Goal: Task Accomplishment & Management: Manage account settings

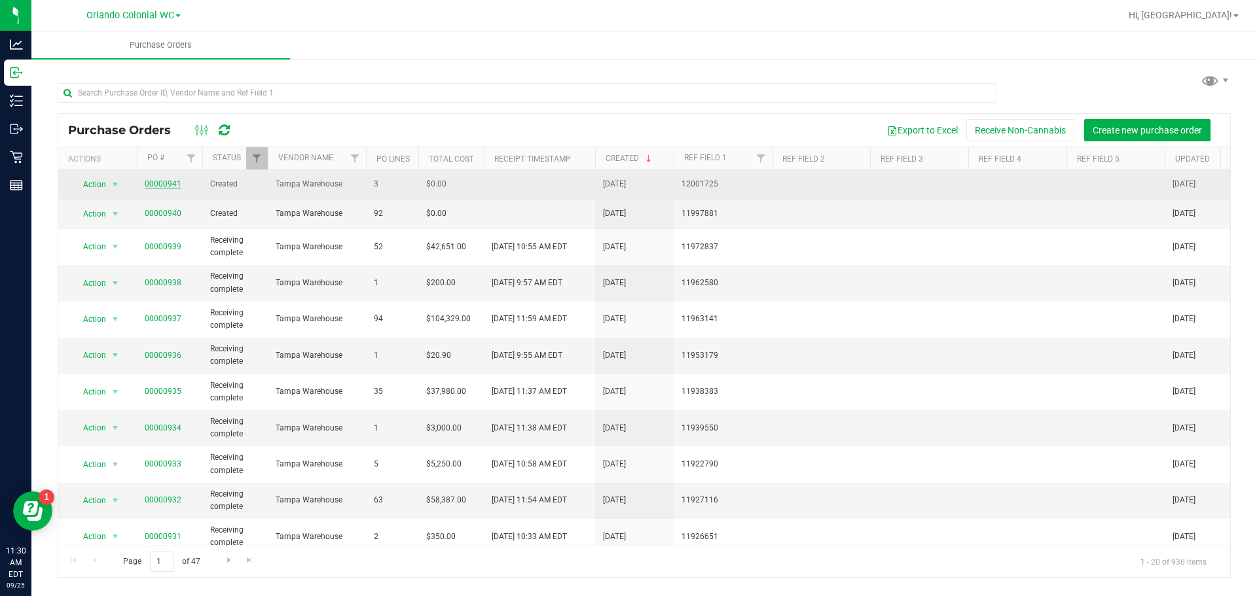
click at [163, 184] on link "00000941" at bounding box center [163, 183] width 37 height 9
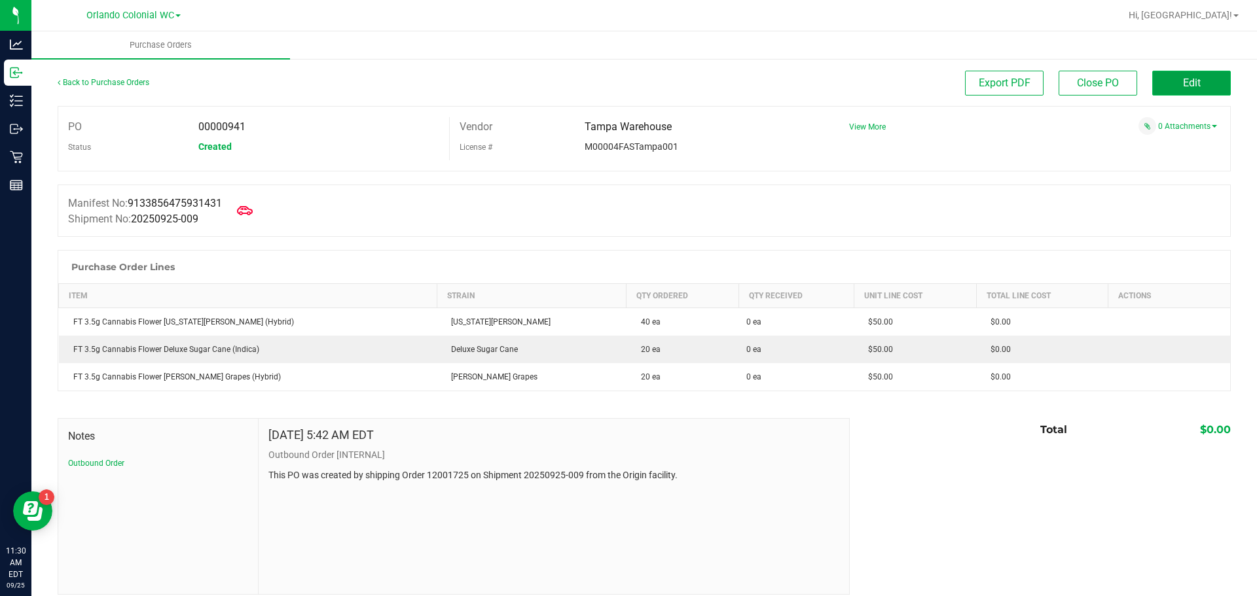
click at [1172, 79] on button "Edit" at bounding box center [1191, 83] width 79 height 25
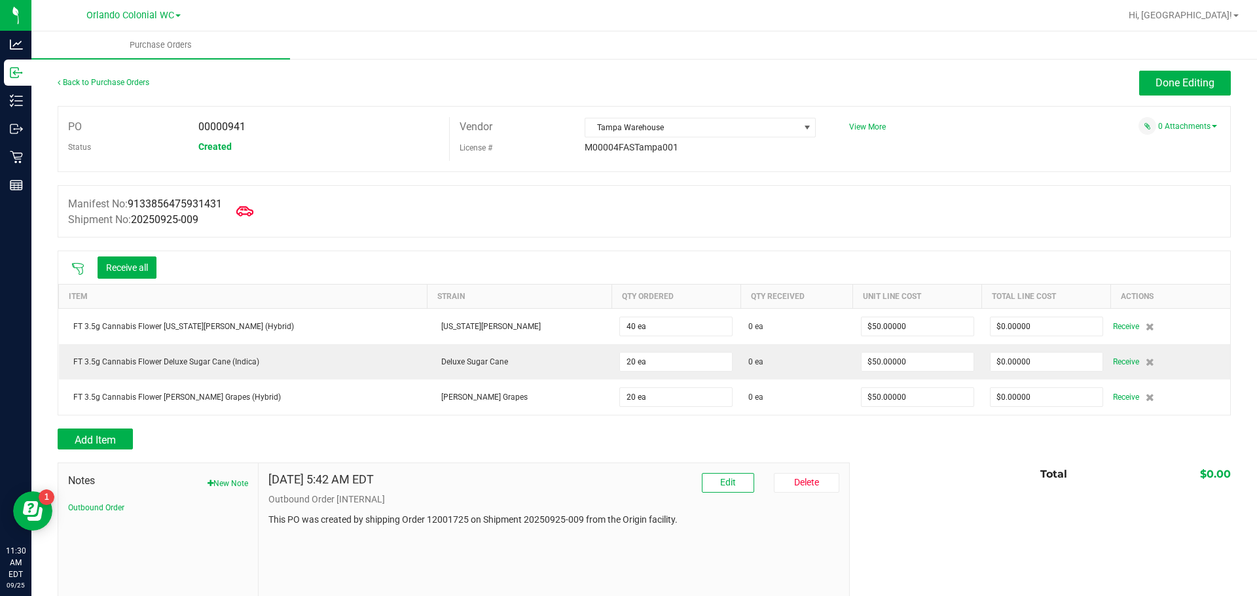
click at [253, 217] on icon at bounding box center [244, 211] width 17 height 17
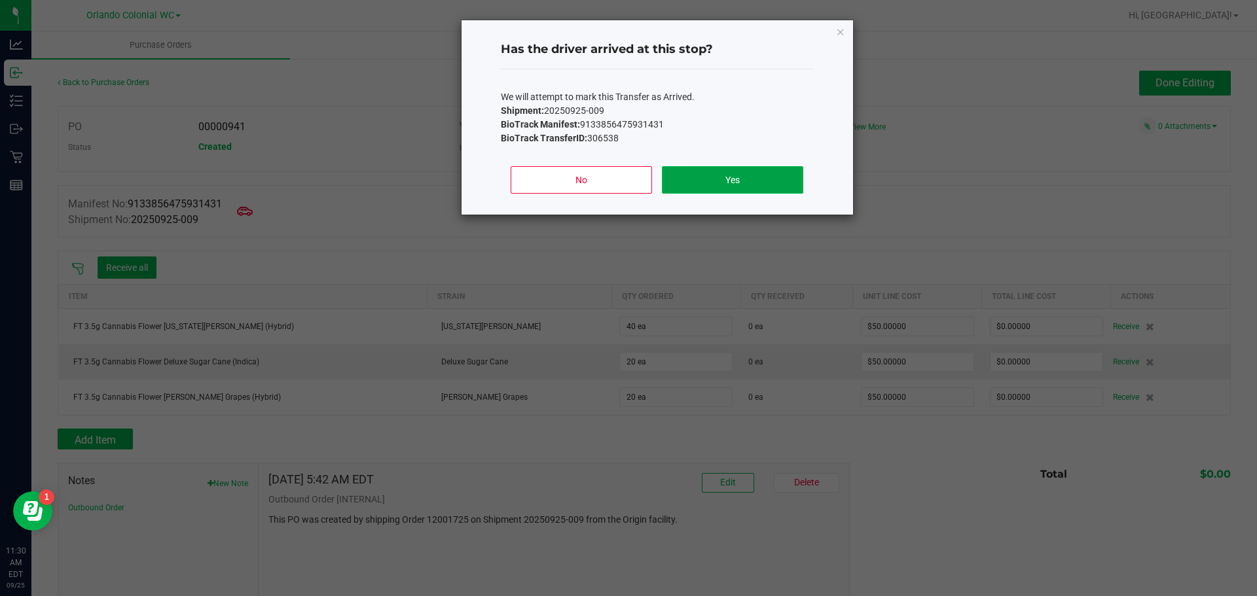
click at [712, 175] on button "Yes" at bounding box center [732, 179] width 141 height 27
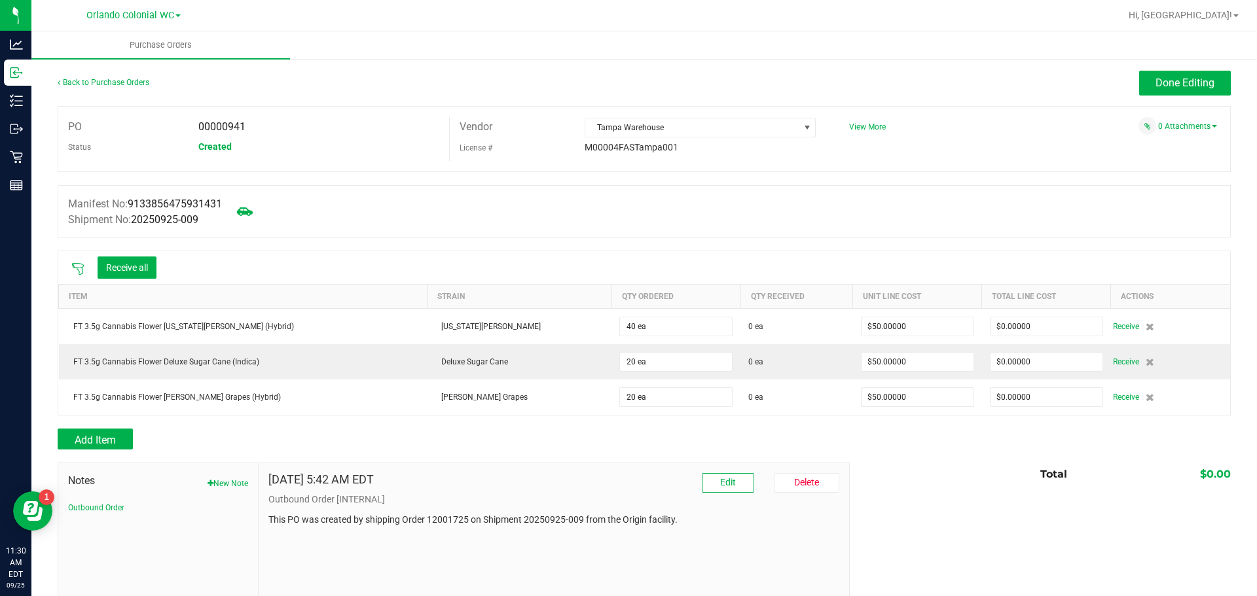
click at [78, 267] on icon at bounding box center [78, 269] width 12 height 12
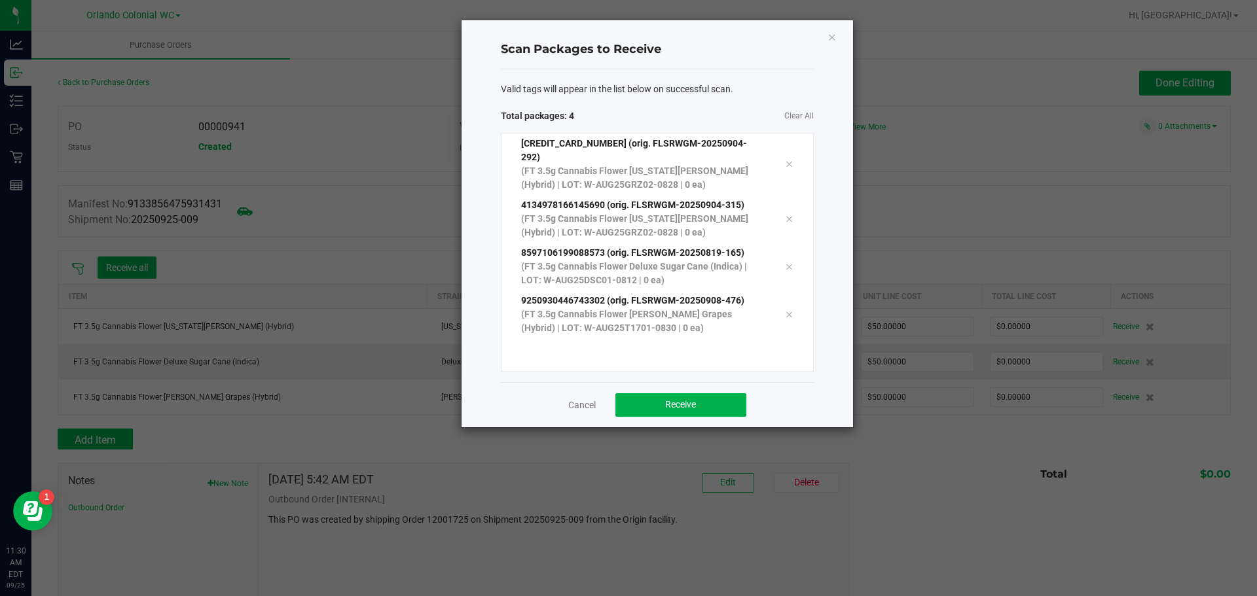
click at [699, 405] on div "Cancel Receive" at bounding box center [657, 404] width 313 height 45
click at [699, 393] on button "Receive" at bounding box center [680, 405] width 131 height 24
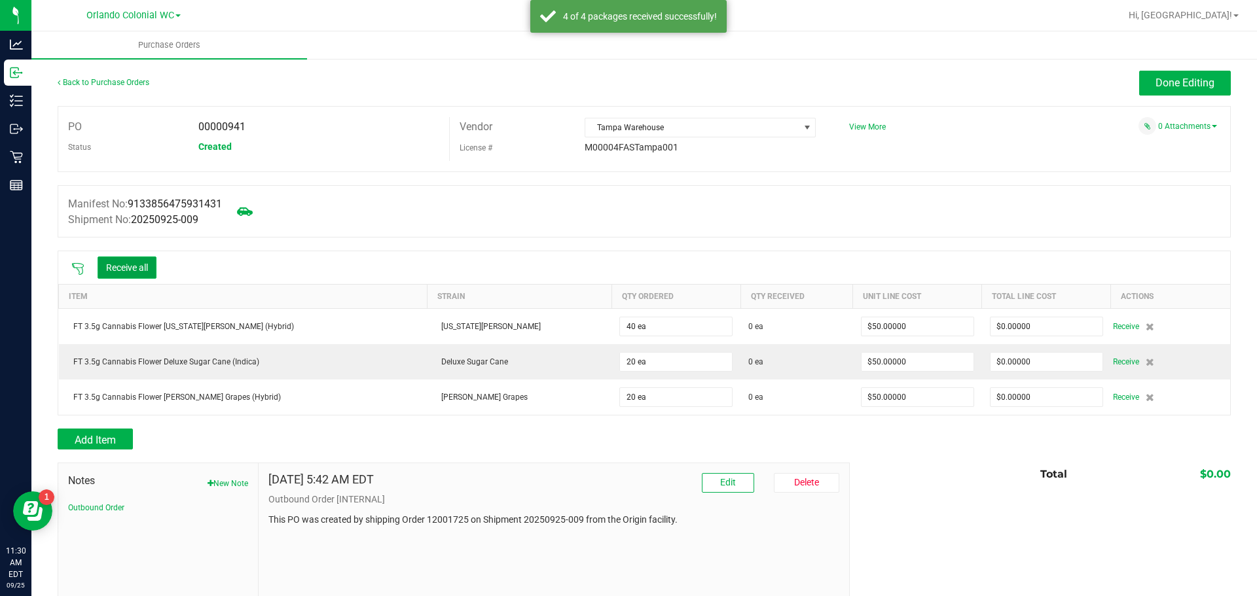
click at [120, 264] on button "Receive all" at bounding box center [127, 268] width 59 height 22
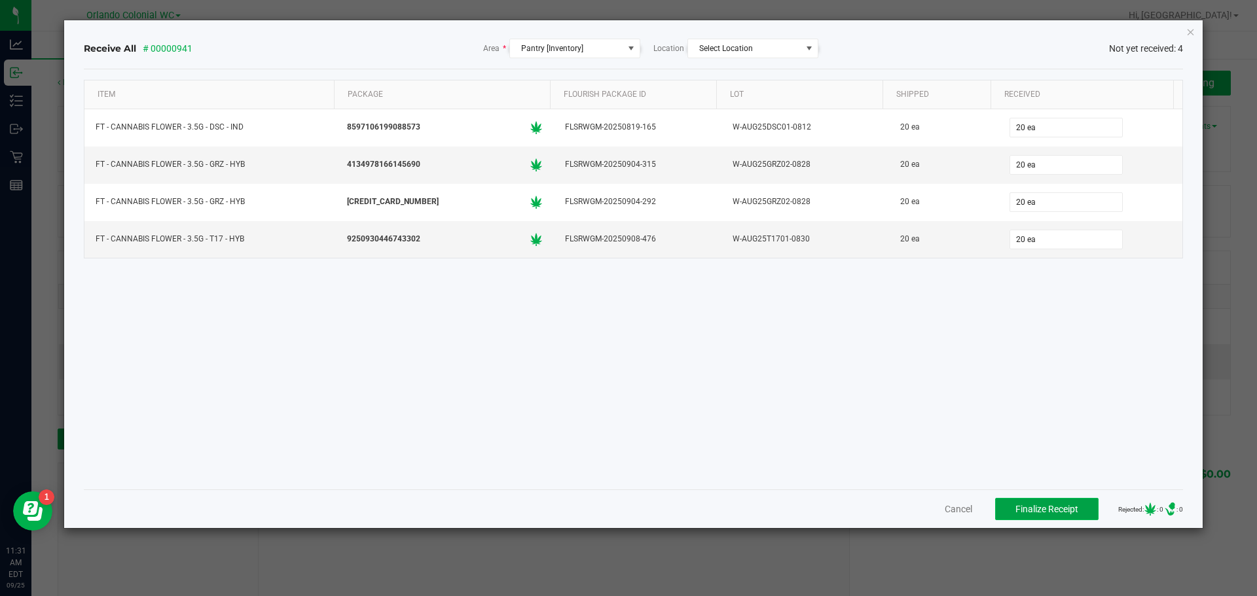
click at [1032, 505] on span "Finalize Receipt" at bounding box center [1046, 509] width 63 height 10
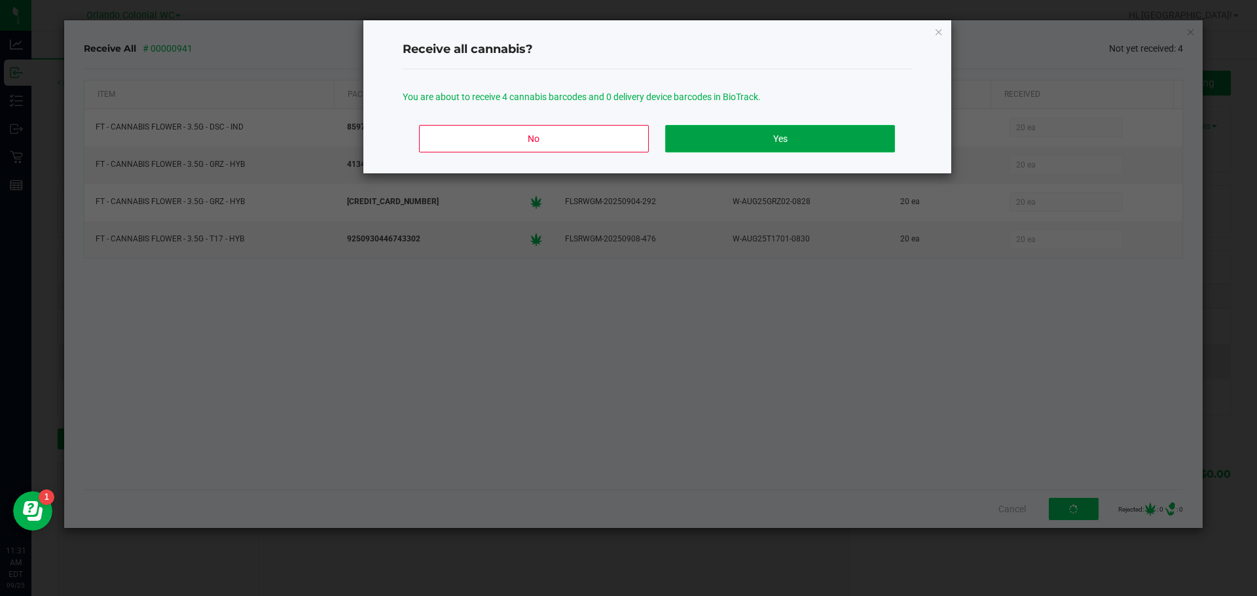
click at [749, 128] on button "Yes" at bounding box center [779, 138] width 229 height 27
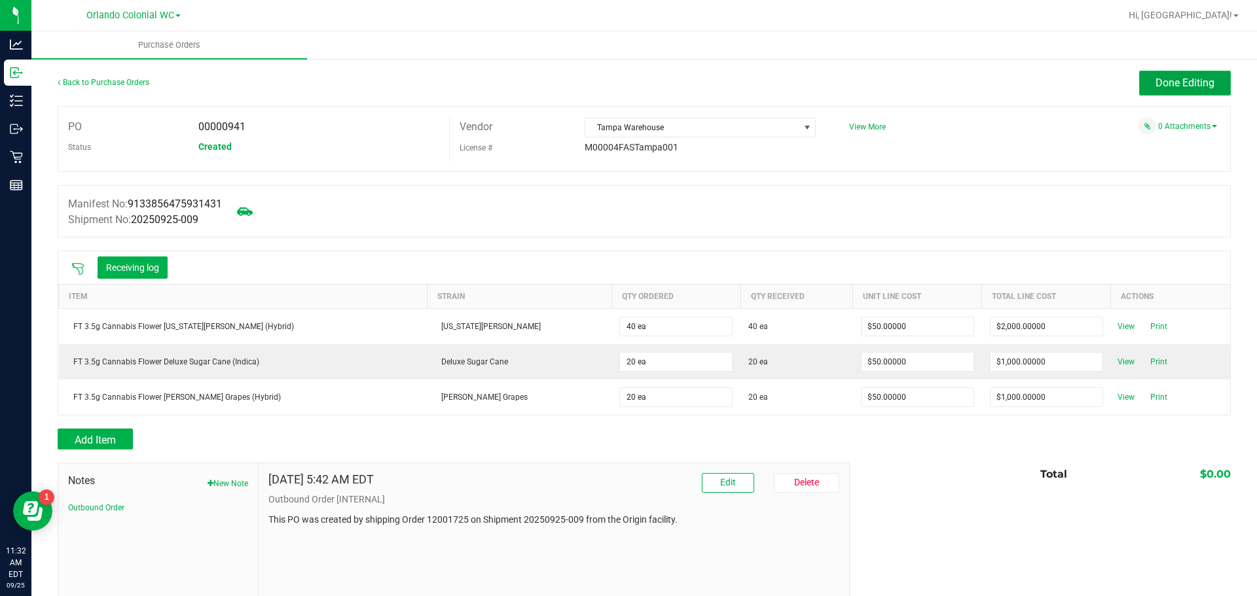
click at [1183, 77] on span "Done Editing" at bounding box center [1184, 83] width 59 height 12
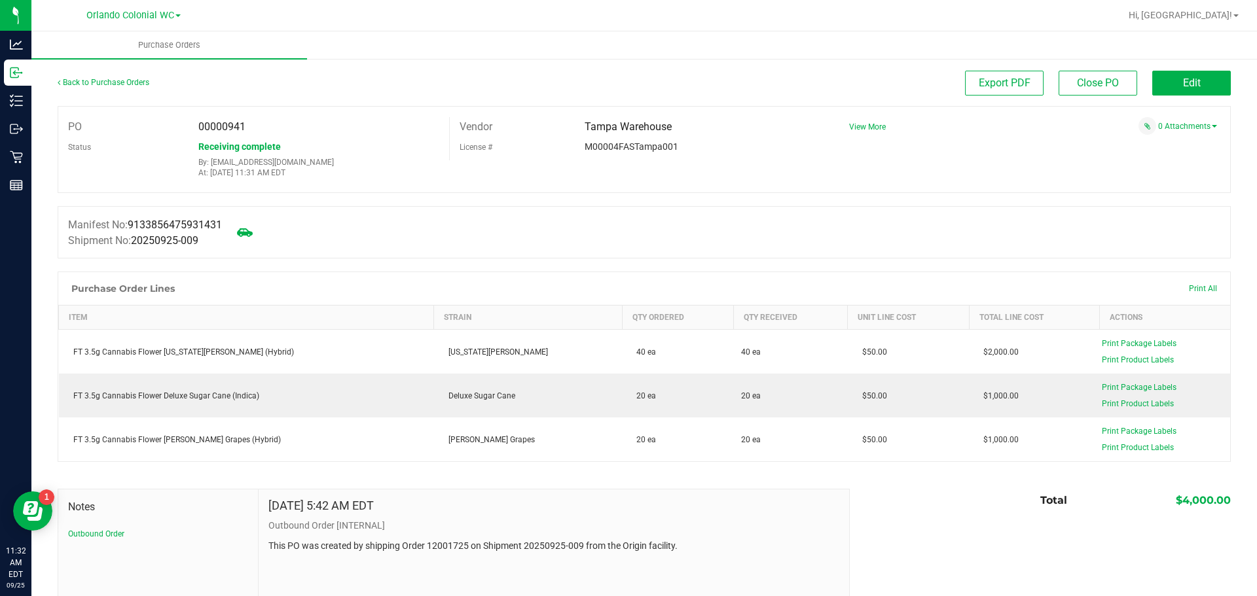
click at [100, 82] on link "Back to Purchase Orders" at bounding box center [104, 82] width 92 height 9
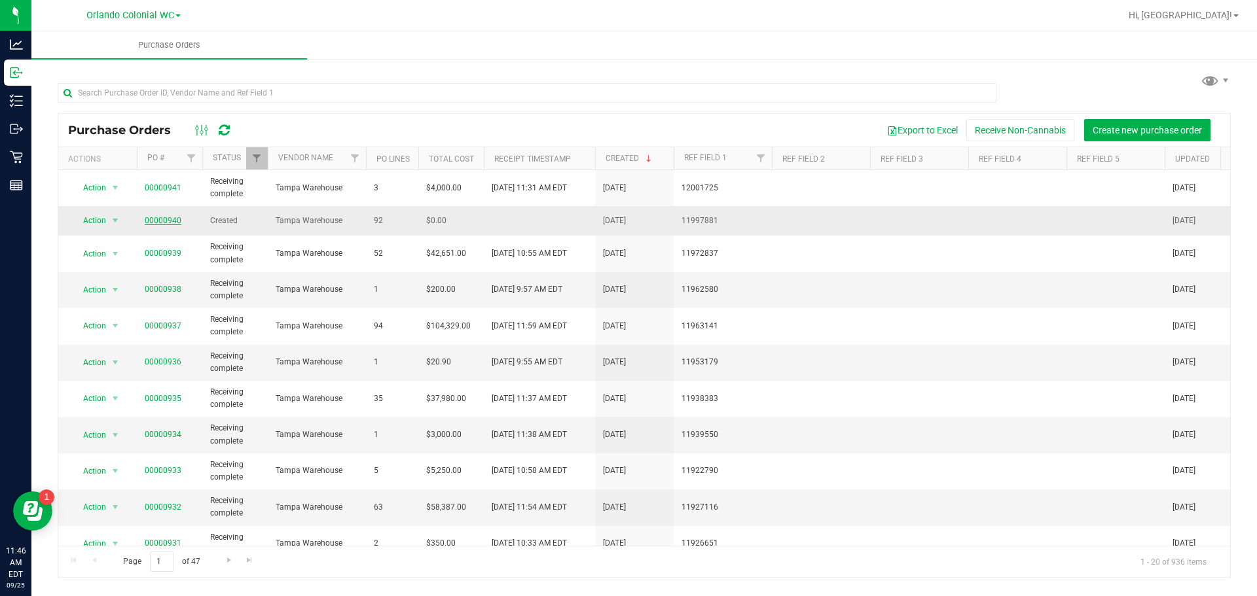
click at [156, 221] on link "00000940" at bounding box center [163, 220] width 37 height 9
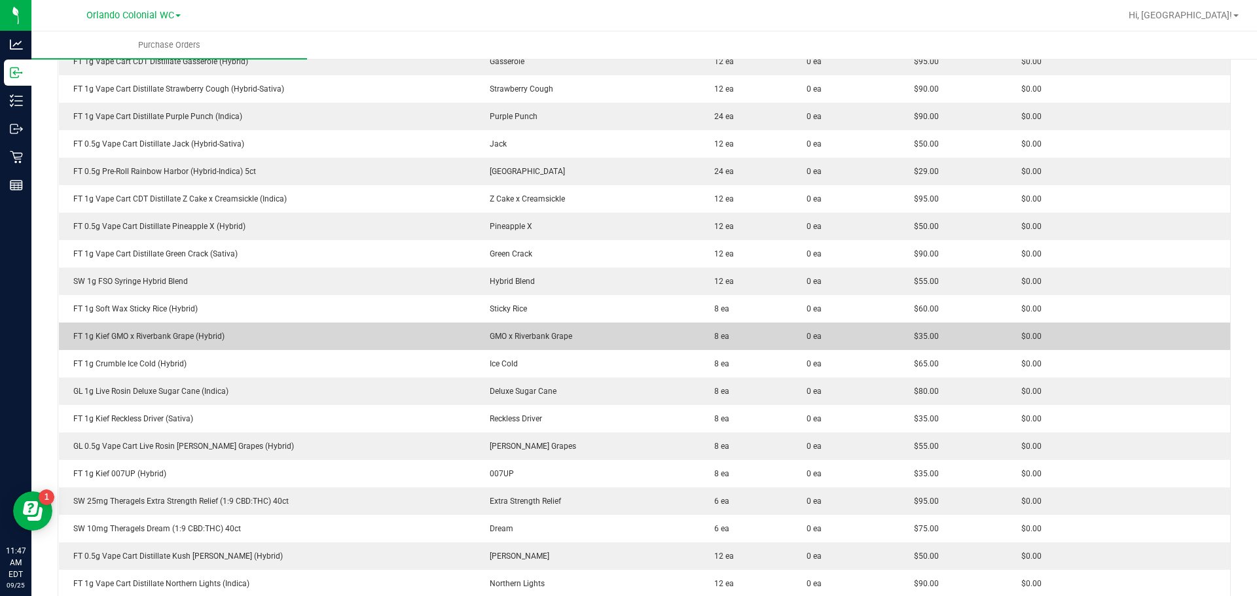
scroll to position [2291, 0]
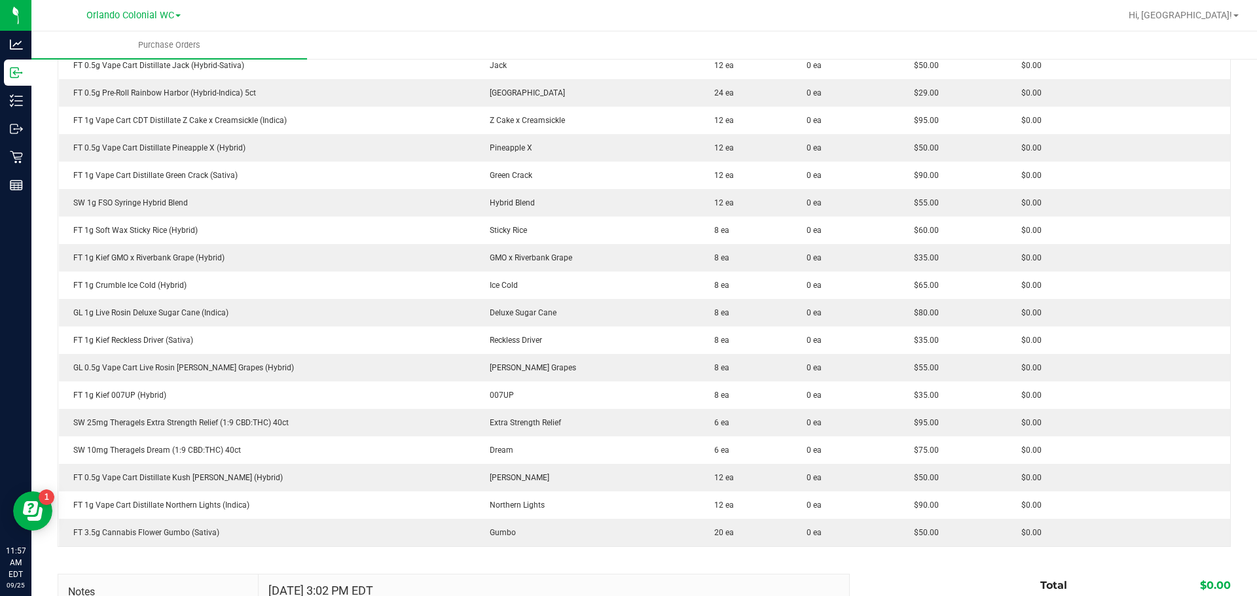
click at [943, 7] on div at bounding box center [677, 16] width 886 height 26
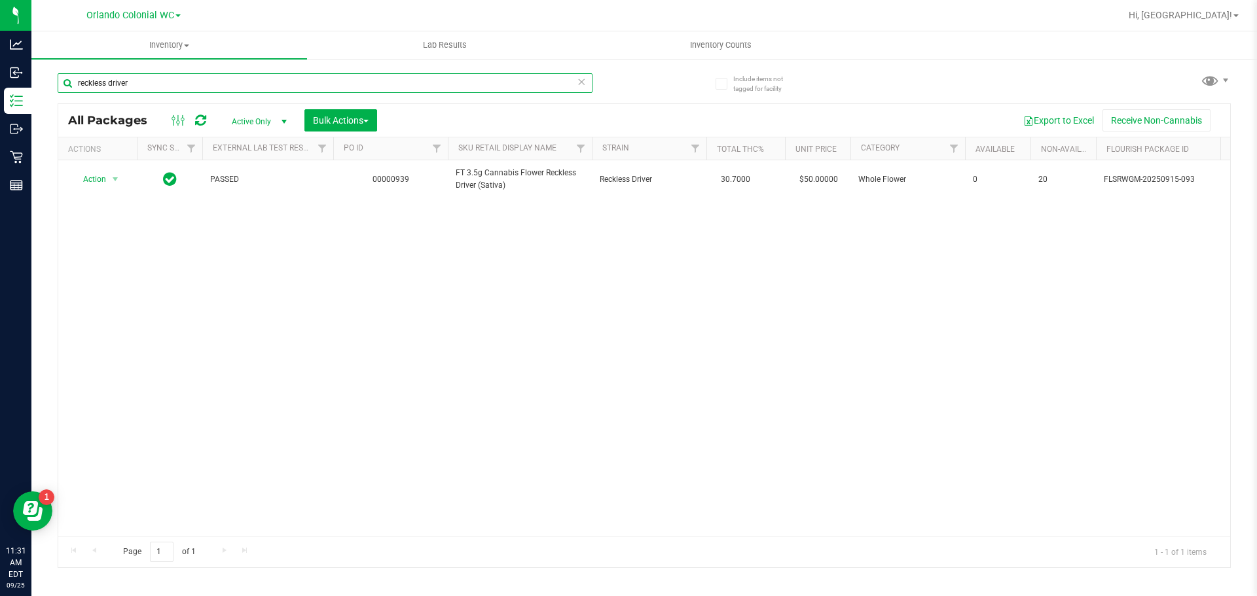
click at [155, 80] on input "reckless driver" at bounding box center [325, 83] width 535 height 20
click at [153, 77] on input "reckless driver" at bounding box center [325, 83] width 535 height 20
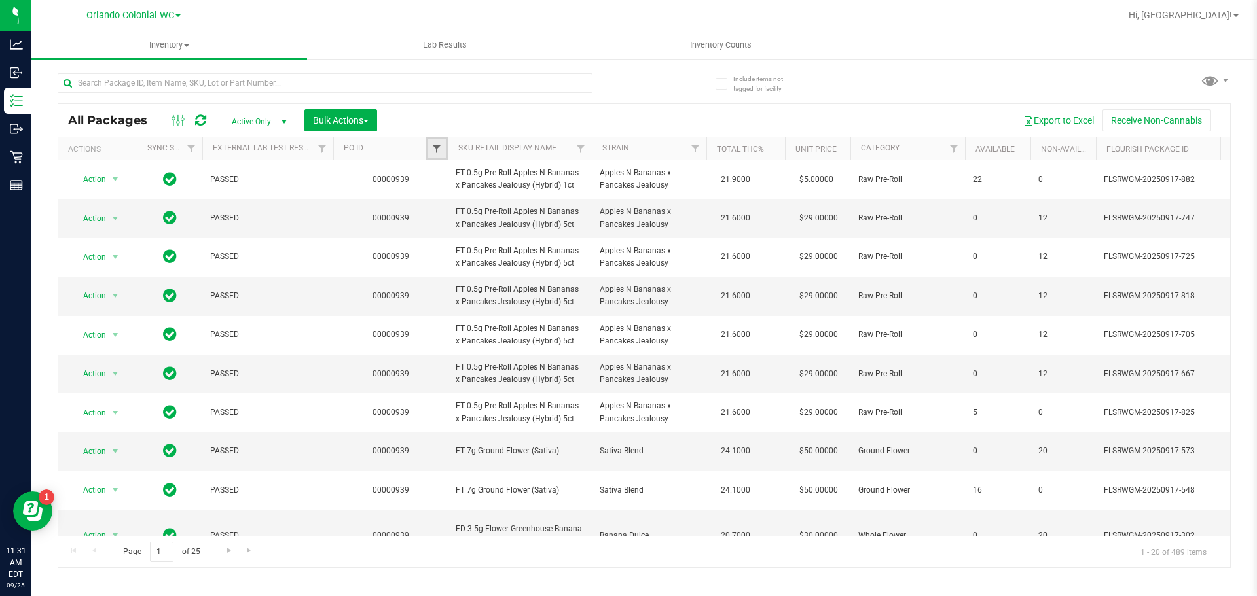
click at [440, 147] on span "Filter" at bounding box center [436, 148] width 10 height 10
type input "941"
click at [434, 198] on button "Filter" at bounding box center [465, 212] width 63 height 29
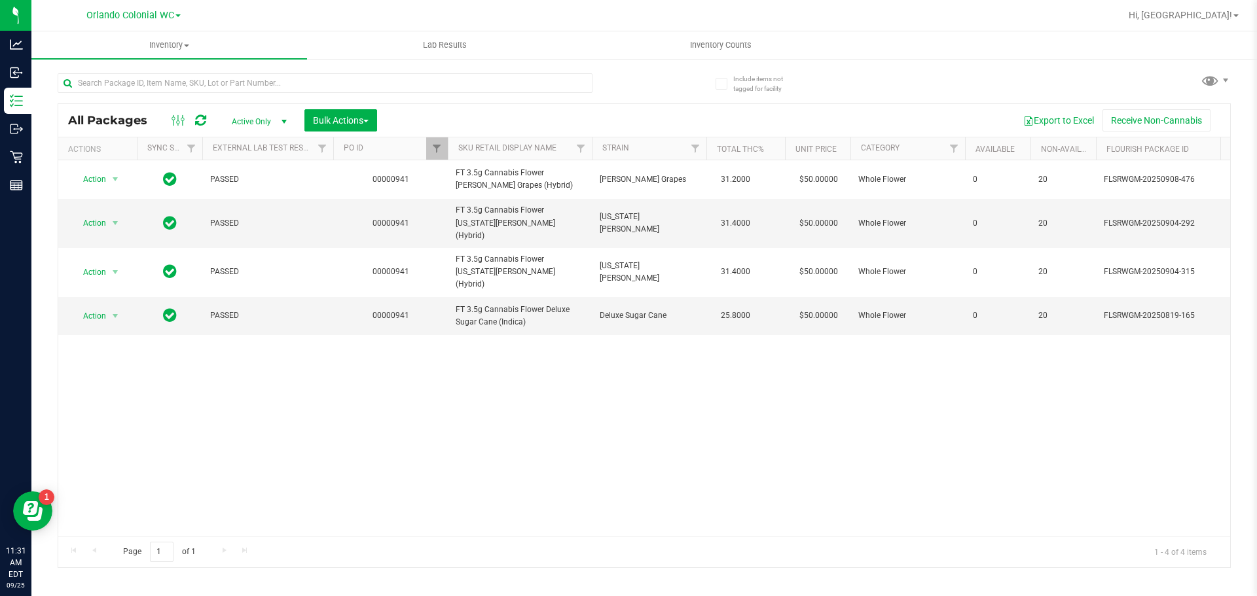
drag, startPoint x: 552, startPoint y: 537, endPoint x: 566, endPoint y: 531, distance: 15.8
click at [564, 534] on div "All Packages Active Only Active Only Lab Samples Locked All External Internal B…" at bounding box center [644, 335] width 1173 height 465
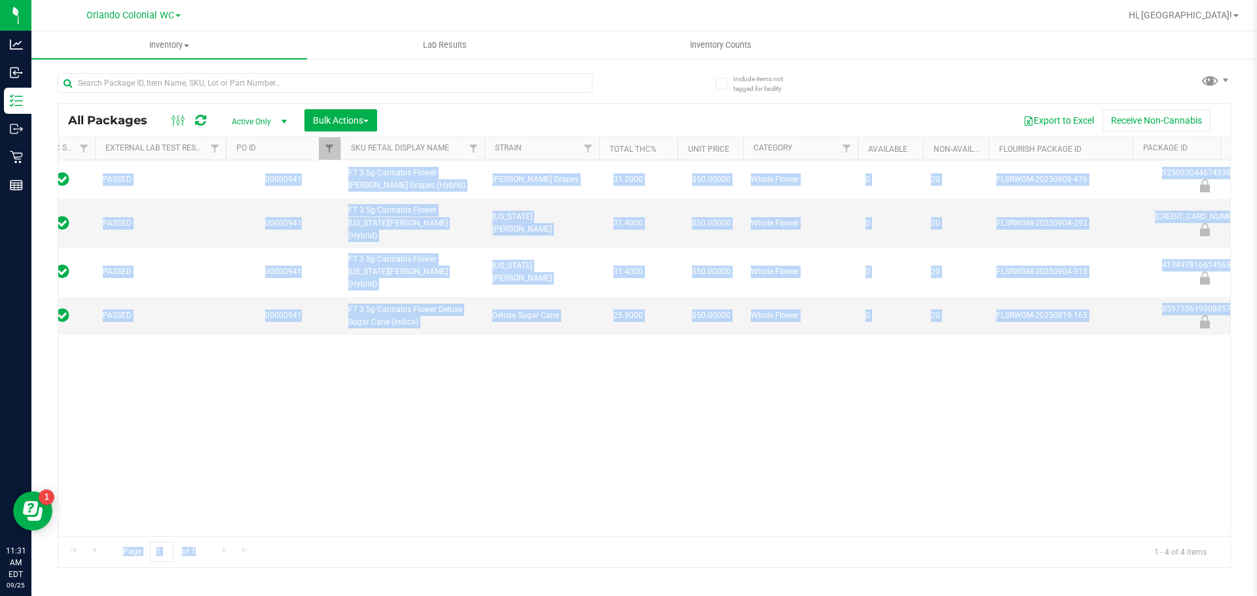
scroll to position [0, 117]
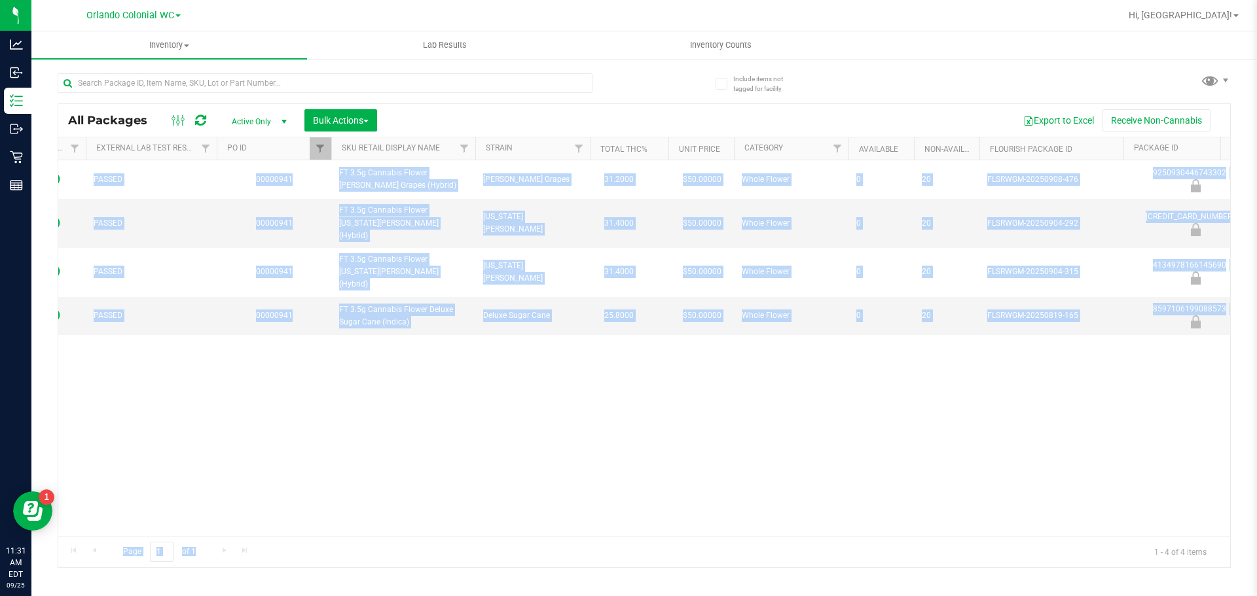
click at [661, 500] on div "Action Action Edit attributes Global inventory Locate package Package audit log…" at bounding box center [644, 348] width 1172 height 376
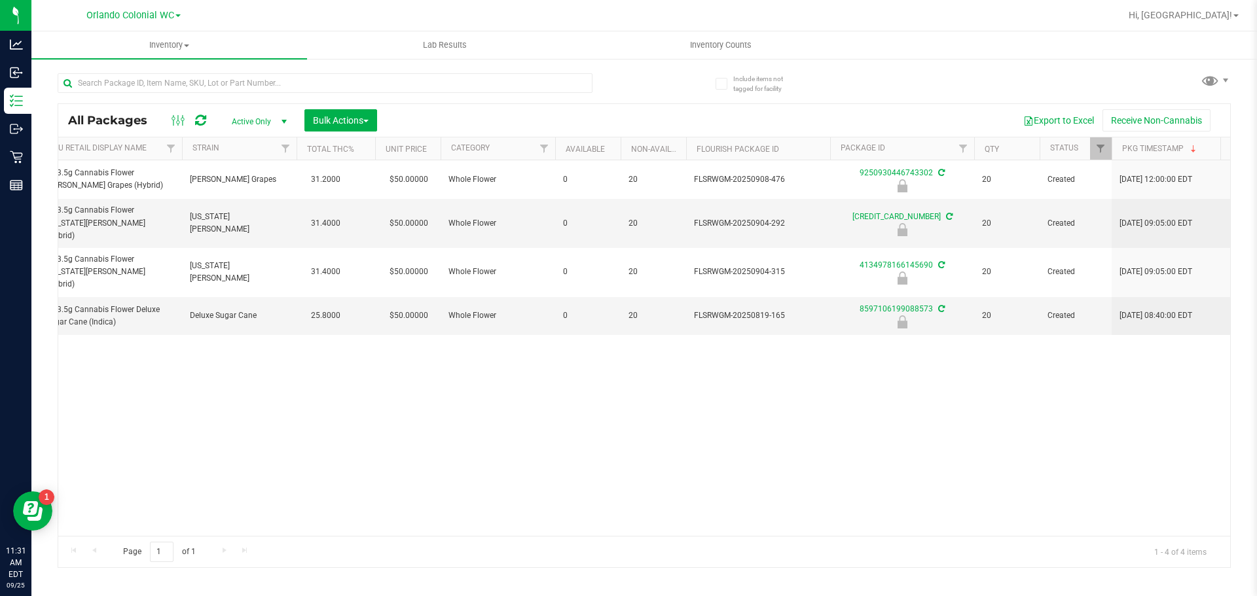
scroll to position [0, 0]
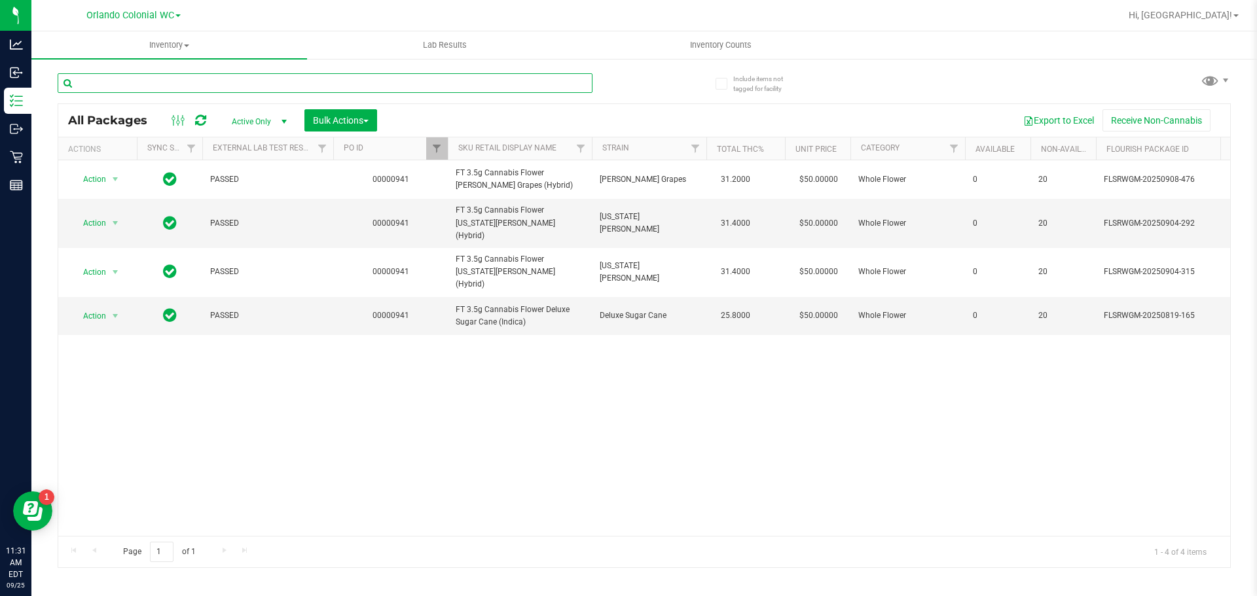
click at [323, 90] on input "text" at bounding box center [325, 83] width 535 height 20
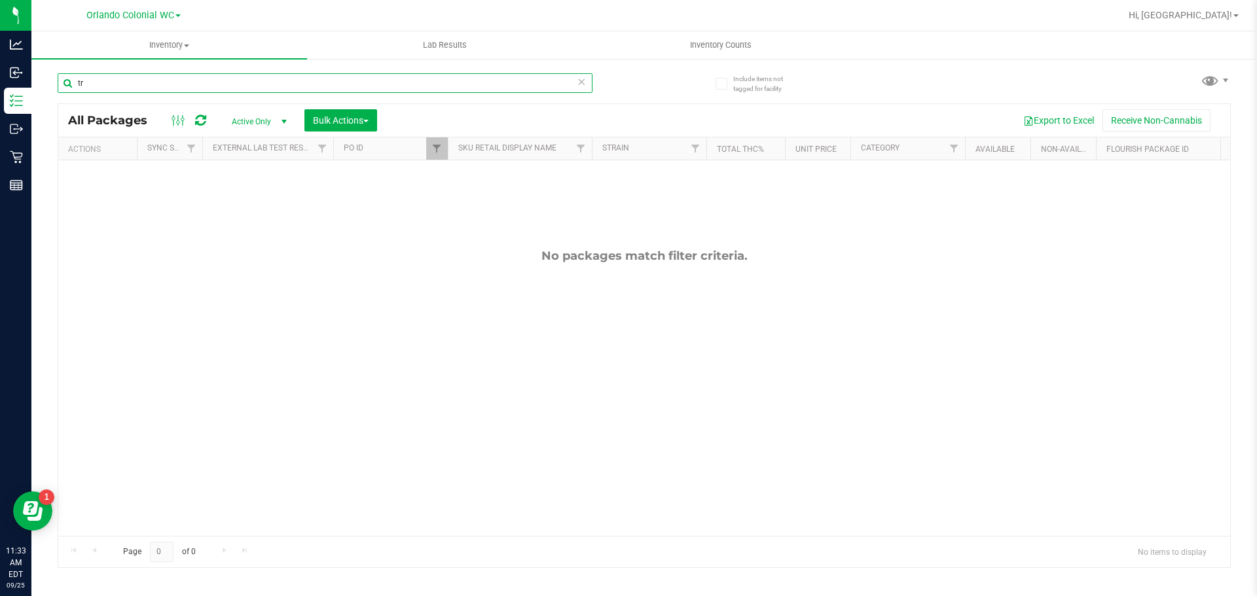
type input "t"
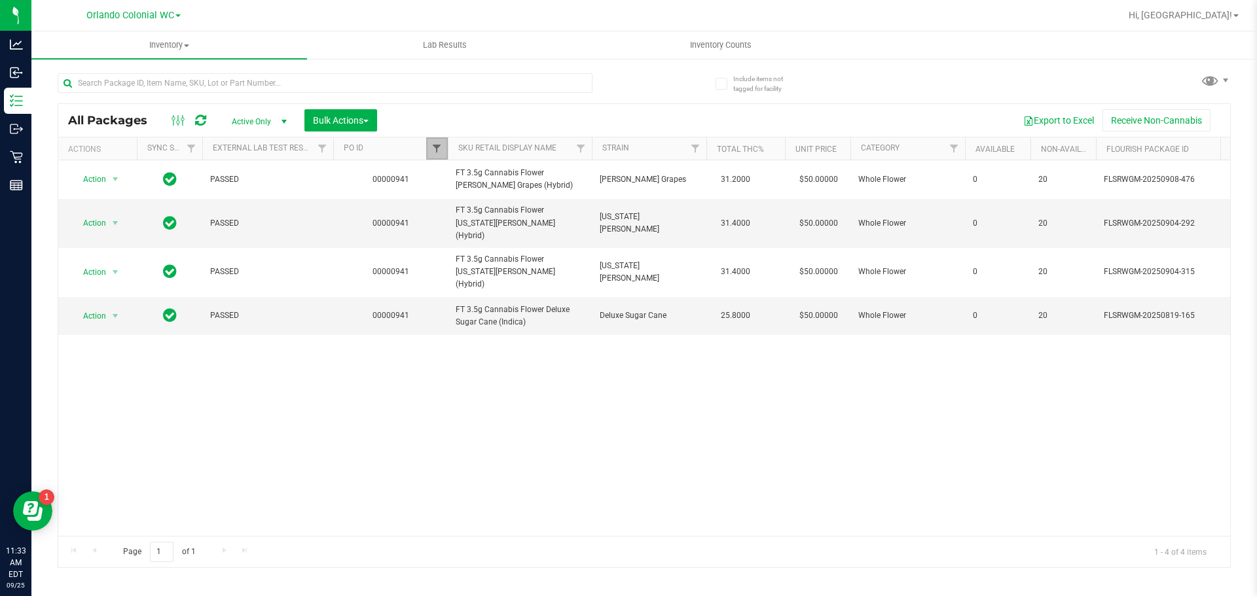
click at [433, 143] on span "Filter" at bounding box center [436, 148] width 10 height 10
click at [541, 215] on button "Clear" at bounding box center [537, 212] width 63 height 29
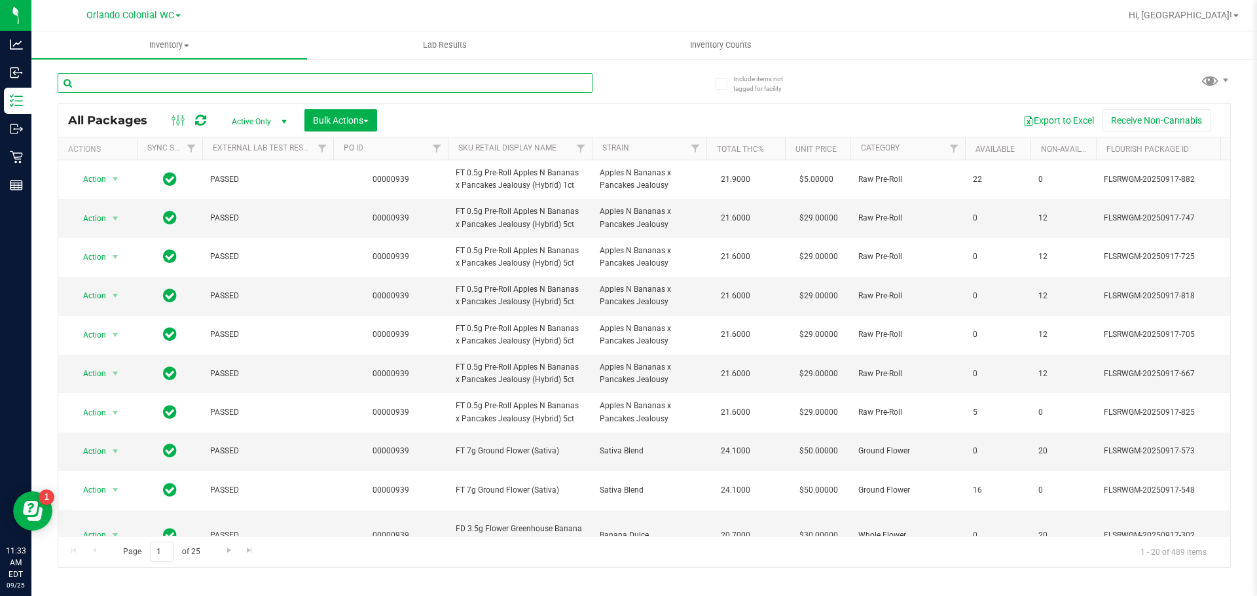
click at [208, 87] on input "text" at bounding box center [325, 83] width 535 height 20
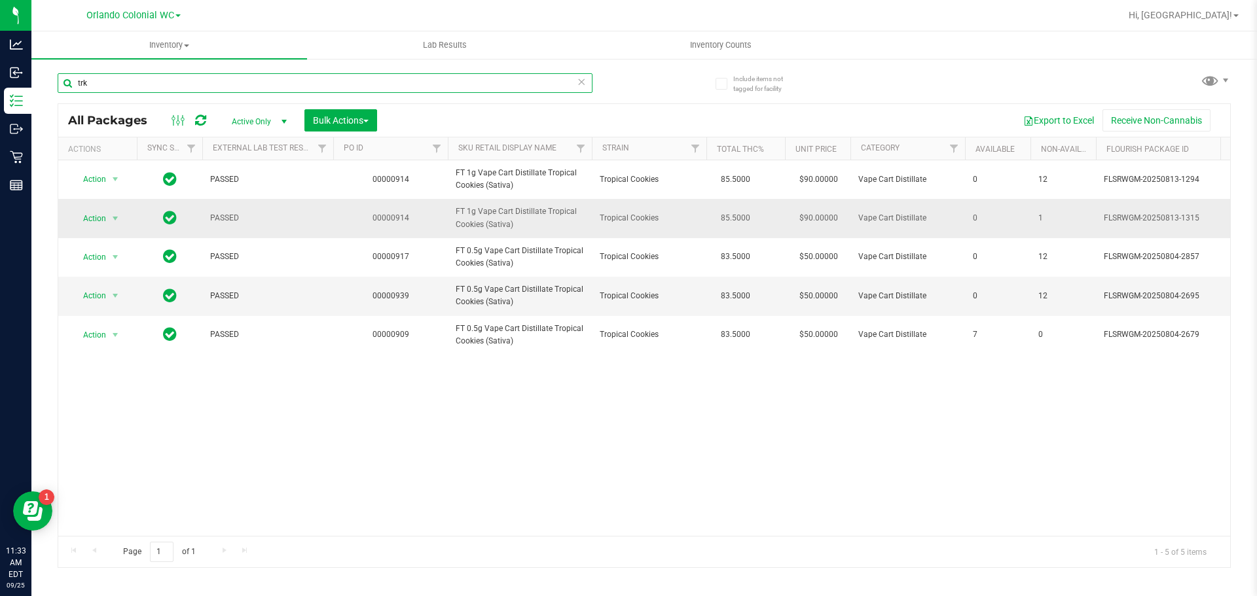
type input "trk"
click at [498, 212] on span "FT 1g Vape Cart Distillate Tropical Cookies (Sativa)" at bounding box center [520, 218] width 128 height 25
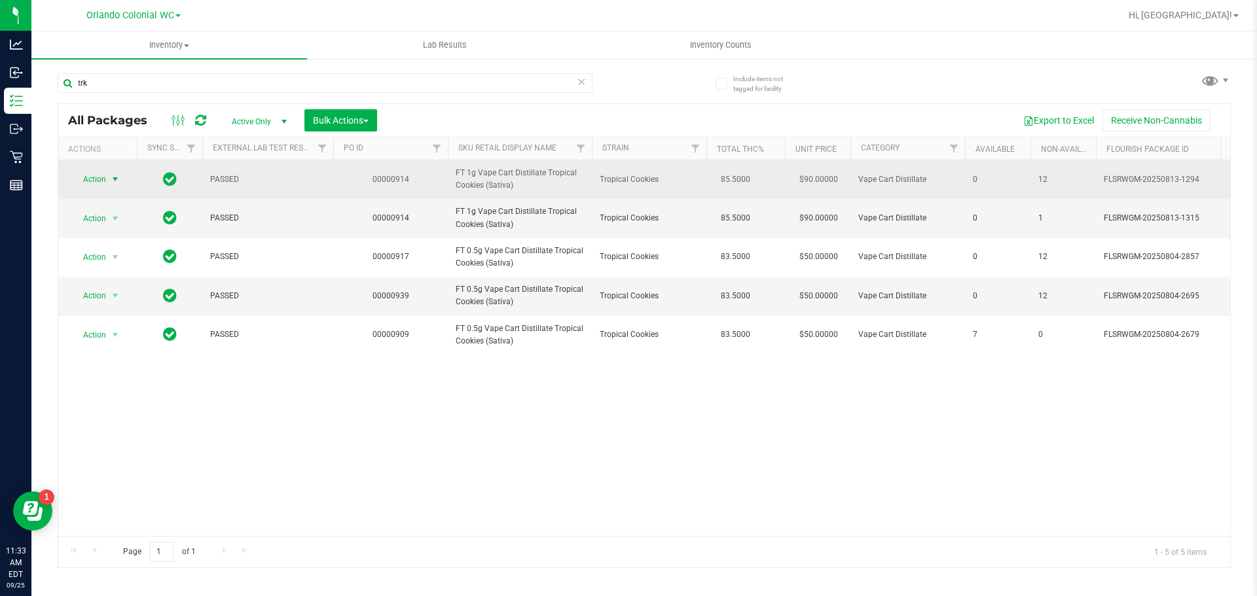
click at [92, 183] on span "Action" at bounding box center [88, 179] width 35 height 18
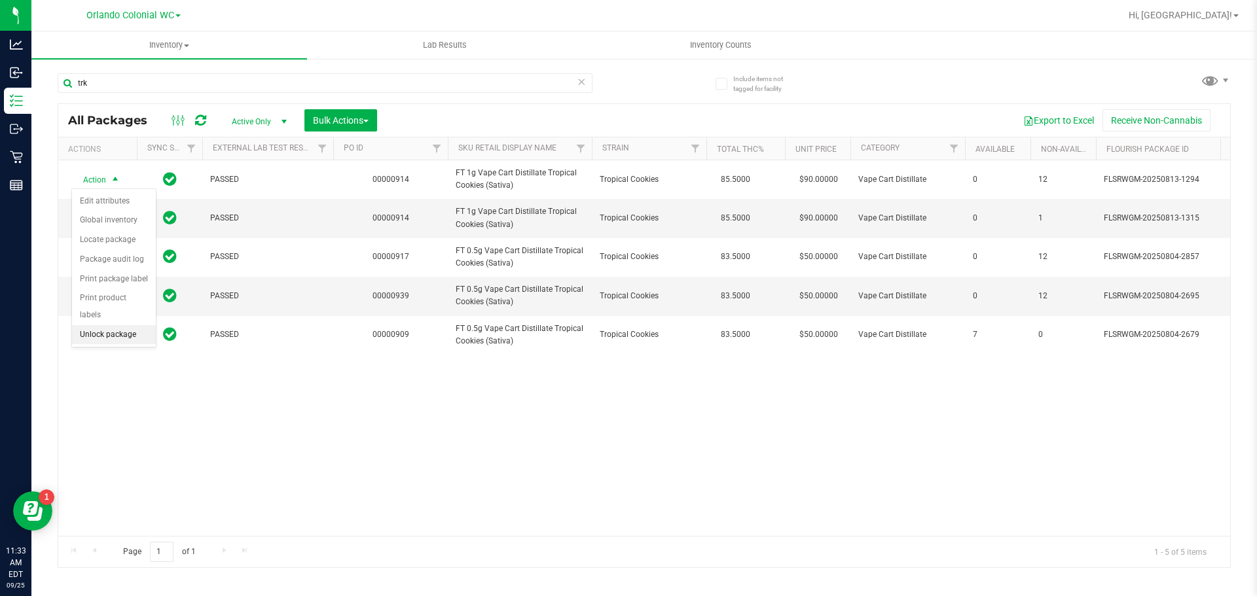
click at [90, 325] on li "Unlock package" at bounding box center [114, 335] width 84 height 20
click at [887, 589] on div "Inventory All packages All inventory Waste log Create inventory Lab Results Inv…" at bounding box center [644, 313] width 1226 height 565
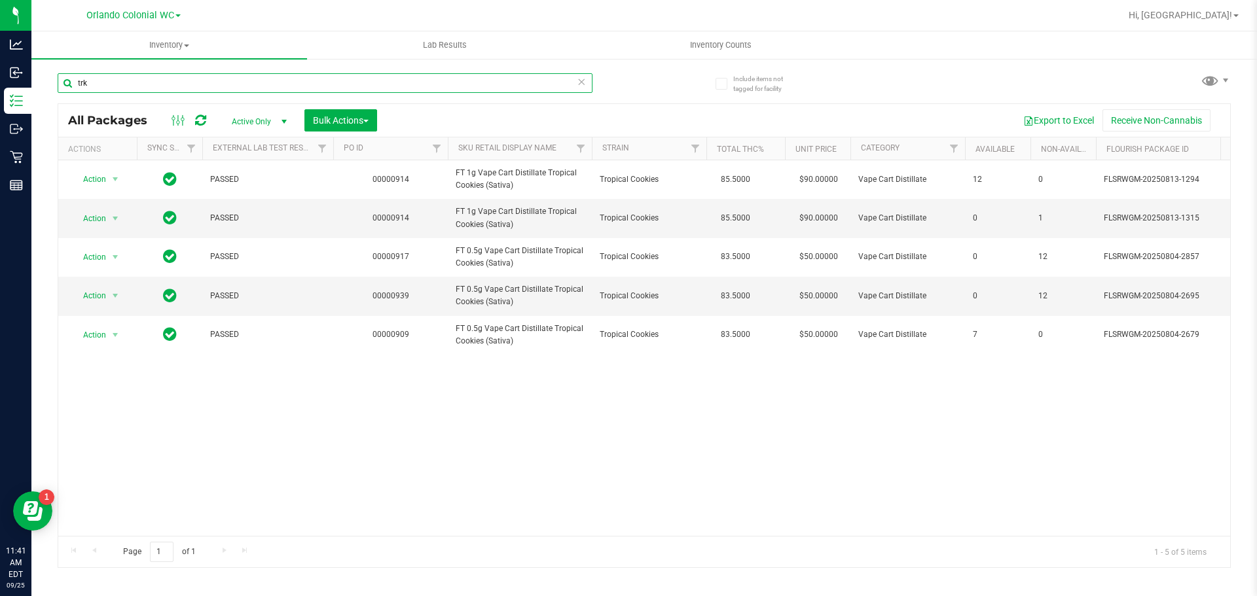
click at [138, 77] on input "trk" at bounding box center [325, 83] width 535 height 20
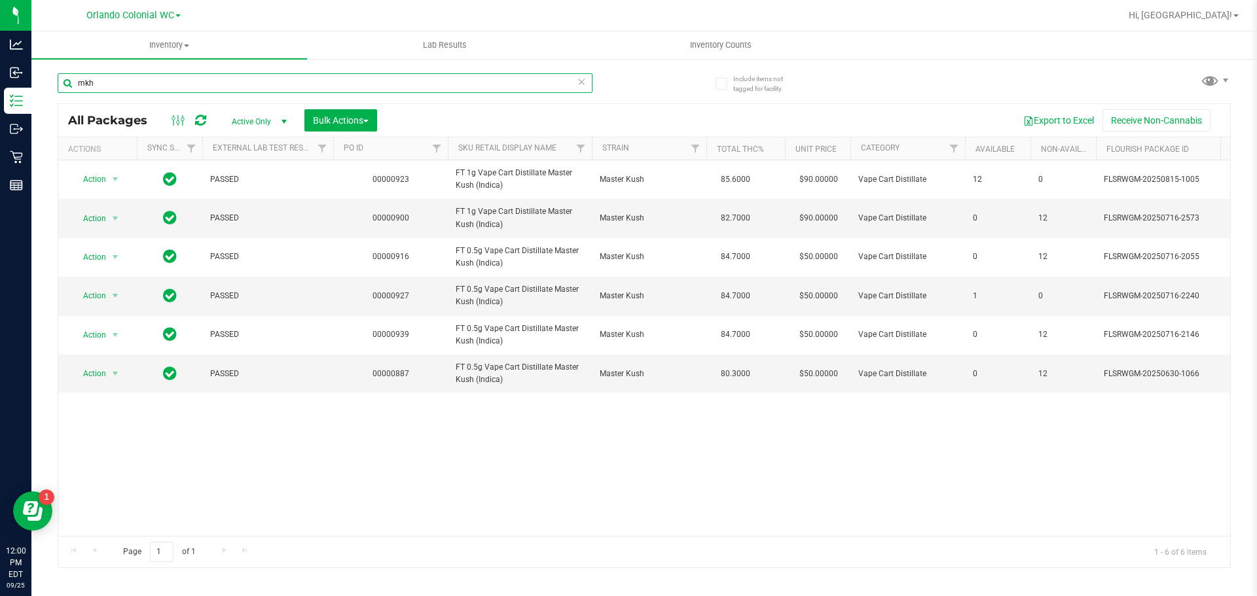
click at [175, 89] on input "mkh" at bounding box center [325, 83] width 535 height 20
click at [174, 87] on input "mkh" at bounding box center [325, 83] width 535 height 20
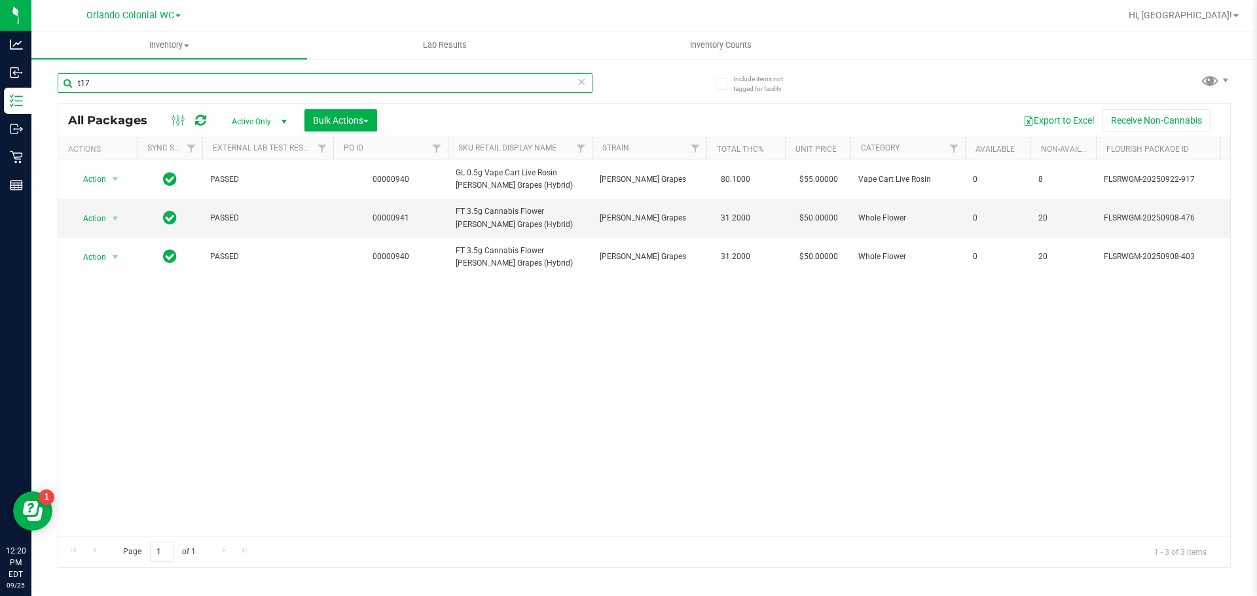
type input "t17"
